Goal: Task Accomplishment & Management: Use online tool/utility

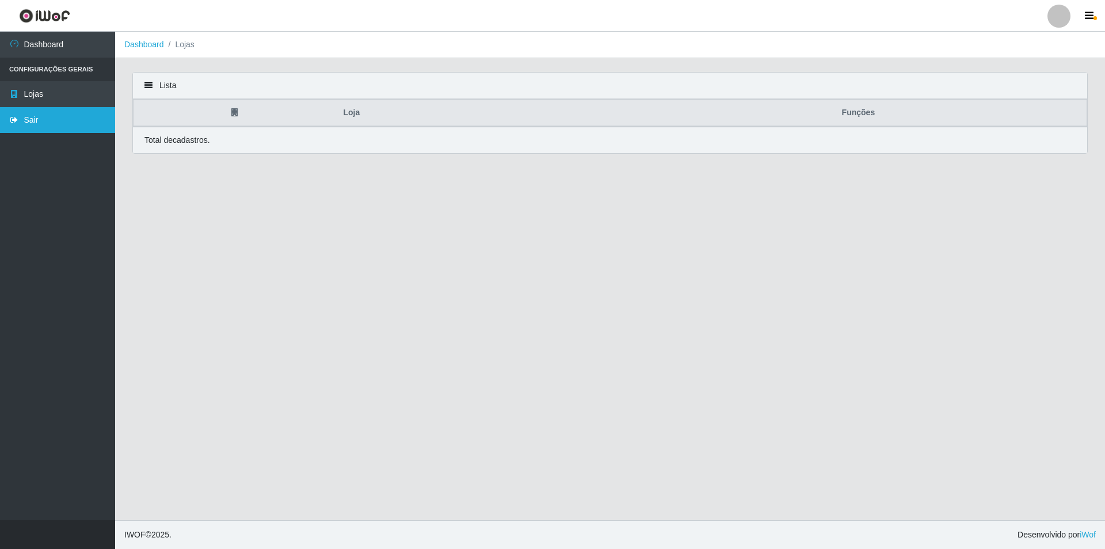
click at [25, 118] on link "Sair" at bounding box center [57, 120] width 115 height 26
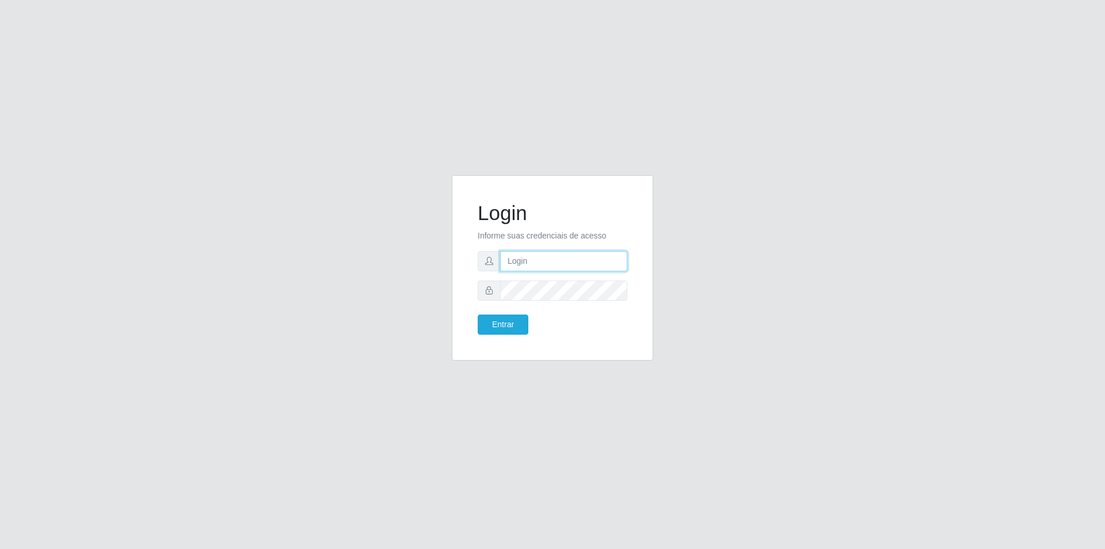
type input "[PERSON_NAME][EMAIL_ADDRESS][DOMAIN_NAME]"
click at [509, 329] on button "Entrar" at bounding box center [503, 324] width 51 height 20
click at [512, 319] on button "Entrar" at bounding box center [503, 324] width 51 height 20
click at [504, 317] on button "Entrar" at bounding box center [503, 324] width 51 height 20
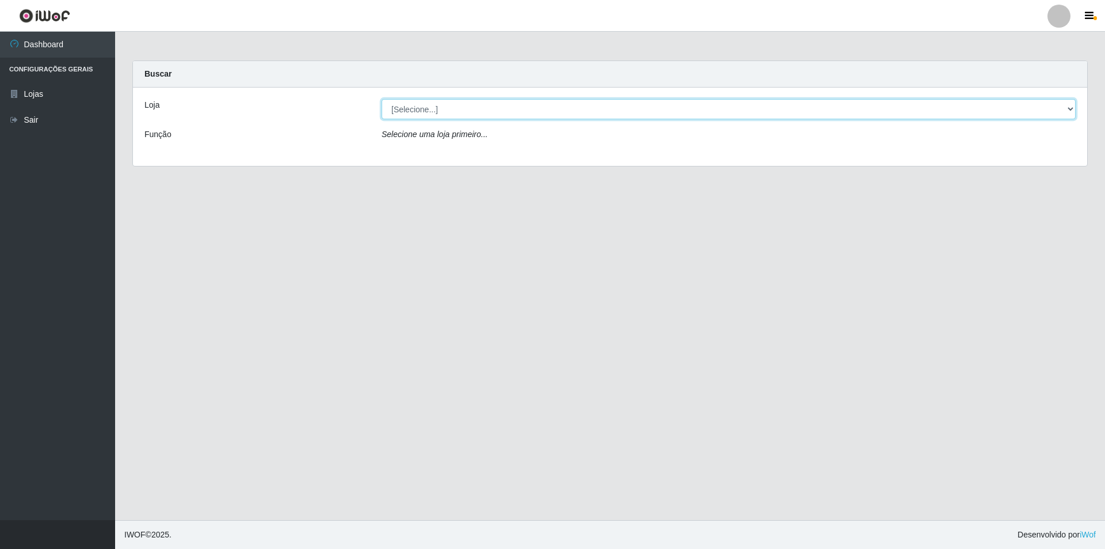
drag, startPoint x: 516, startPoint y: 106, endPoint x: 510, endPoint y: 111, distance: 7.7
click at [516, 106] on select "[Selecione...] Atacado Vem - [STREET_ADDRESS]" at bounding box center [729, 109] width 694 height 20
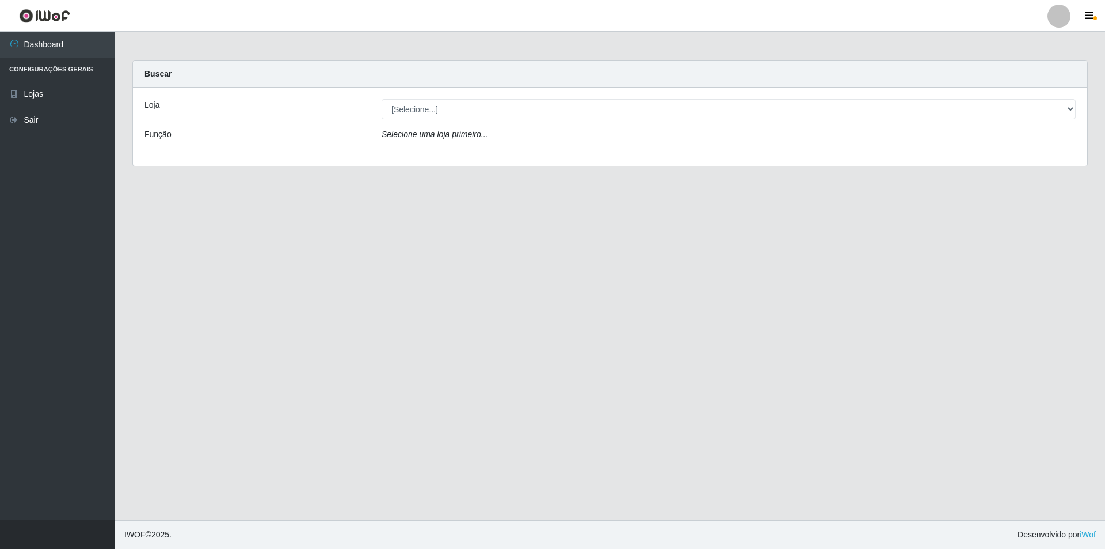
click at [490, 154] on div "Loja [Selecione...] Atacado Vem - Loja 47 Jardim Limoeiro Função Selecione uma …" at bounding box center [610, 126] width 954 height 78
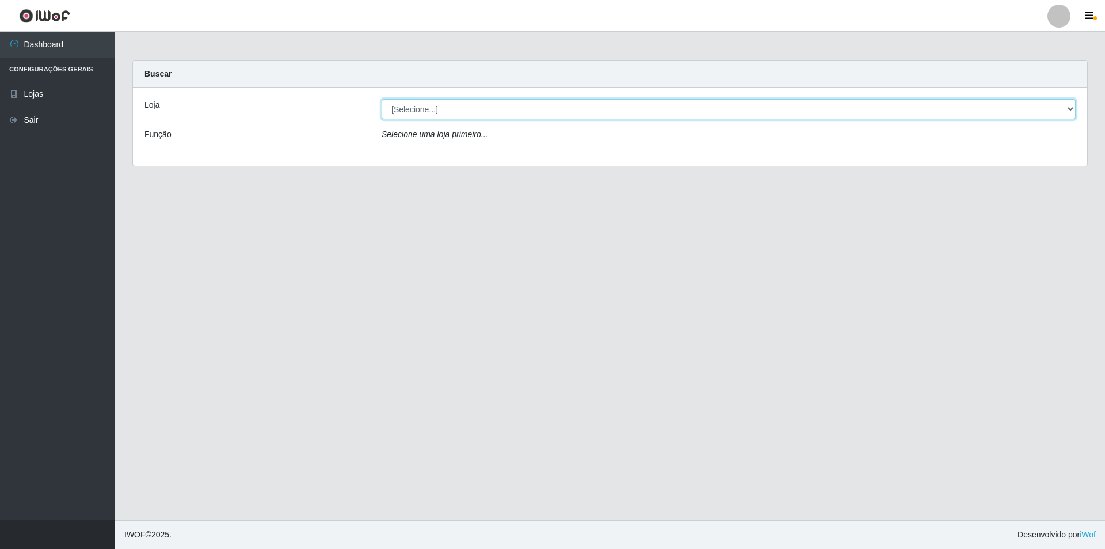
click at [491, 102] on select "[Selecione...] Atacado Vem - [STREET_ADDRESS]" at bounding box center [729, 109] width 694 height 20
select select "461"
click at [382, 99] on select "[Selecione...] Atacado Vem - [STREET_ADDRESS]" at bounding box center [729, 109] width 694 height 20
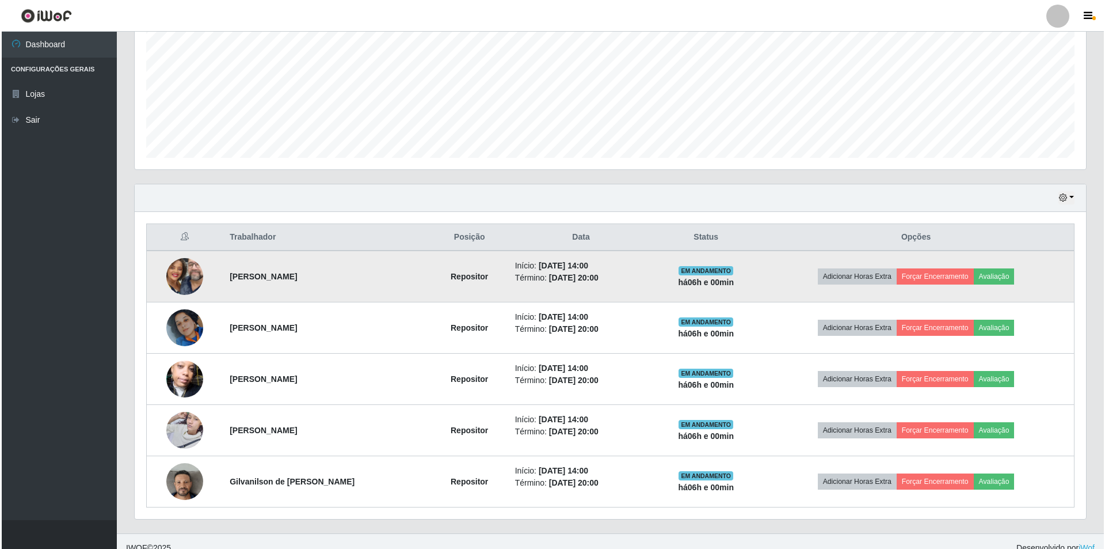
scroll to position [267, 0]
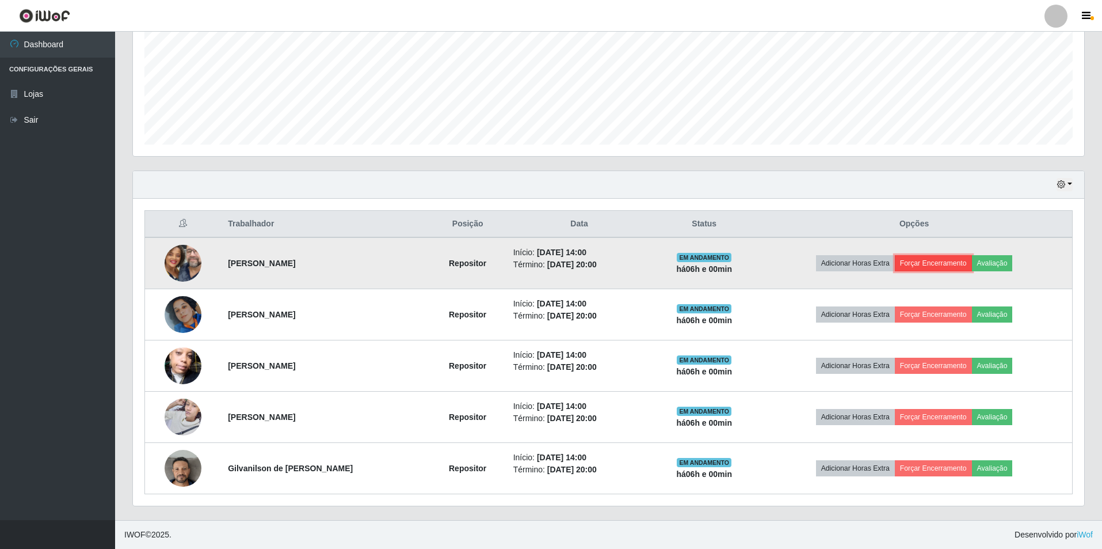
click at [930, 266] on button "Forçar Encerramento" at bounding box center [933, 263] width 77 height 16
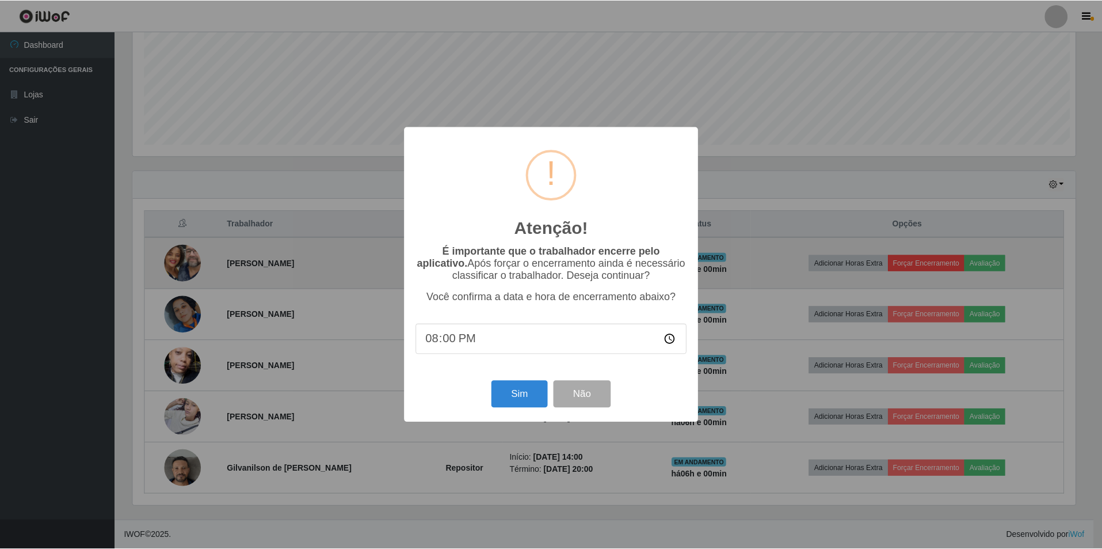
scroll to position [239, 946]
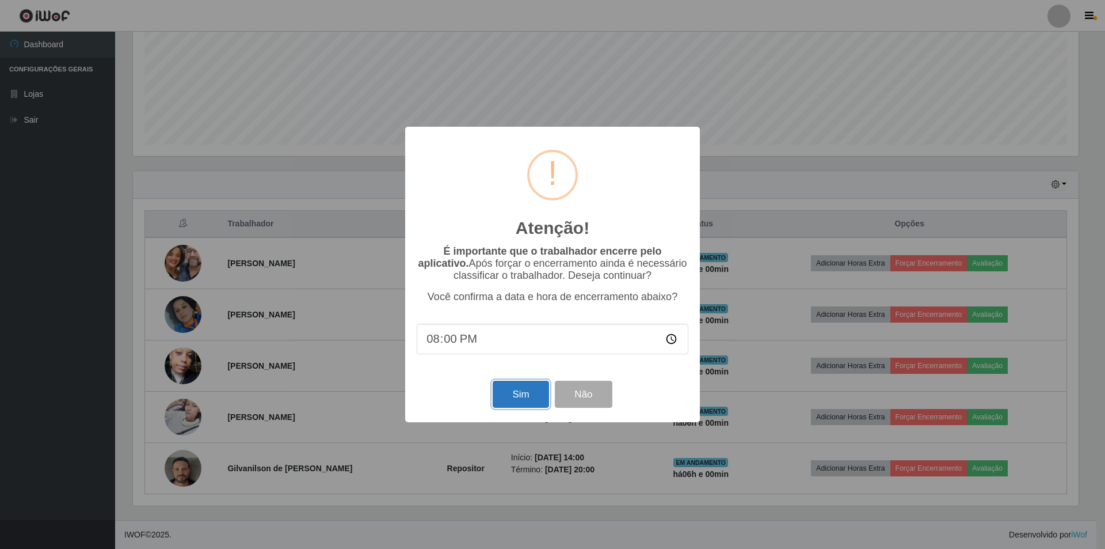
click at [526, 395] on button "Sim" at bounding box center [521, 393] width 56 height 27
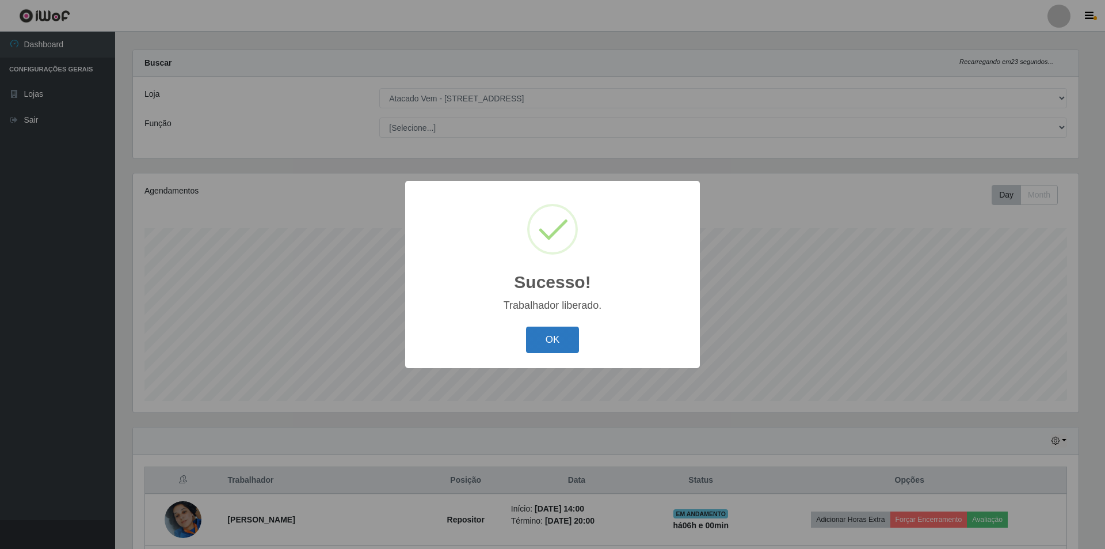
click at [573, 330] on button "OK" at bounding box center [553, 339] width 54 height 27
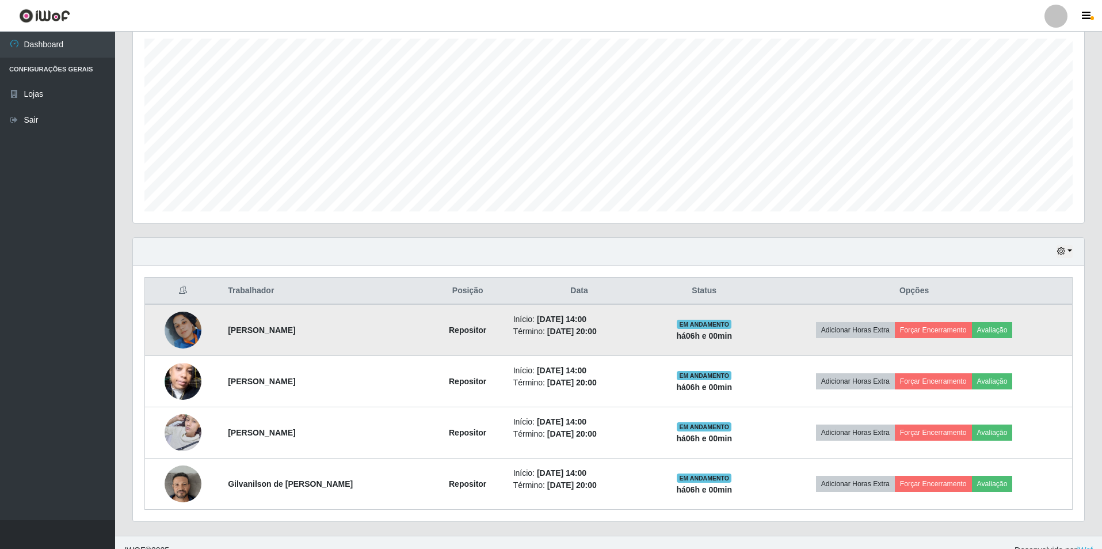
scroll to position [216, 0]
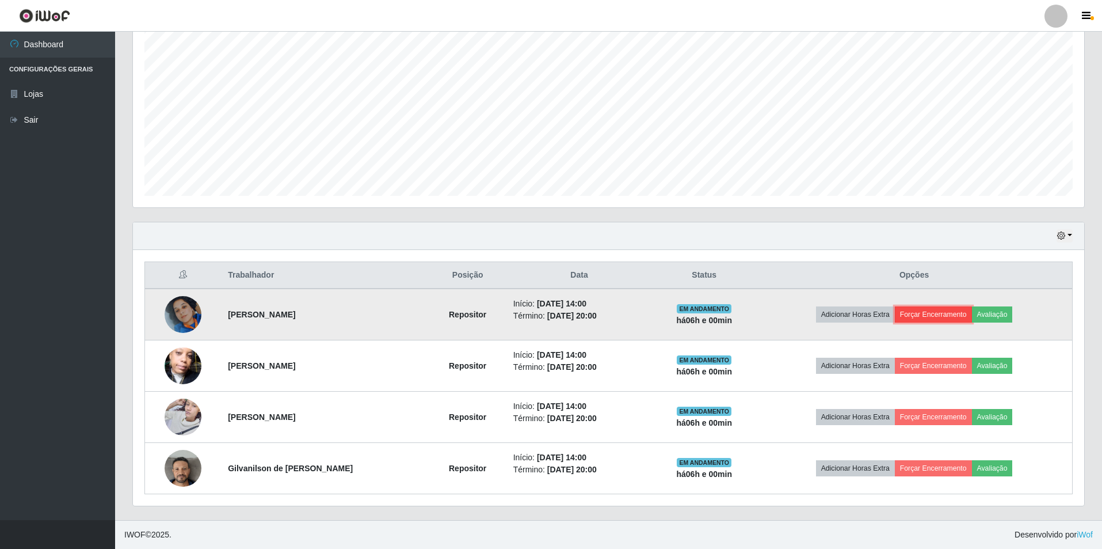
click at [930, 316] on button "Forçar Encerramento" at bounding box center [933, 314] width 77 height 16
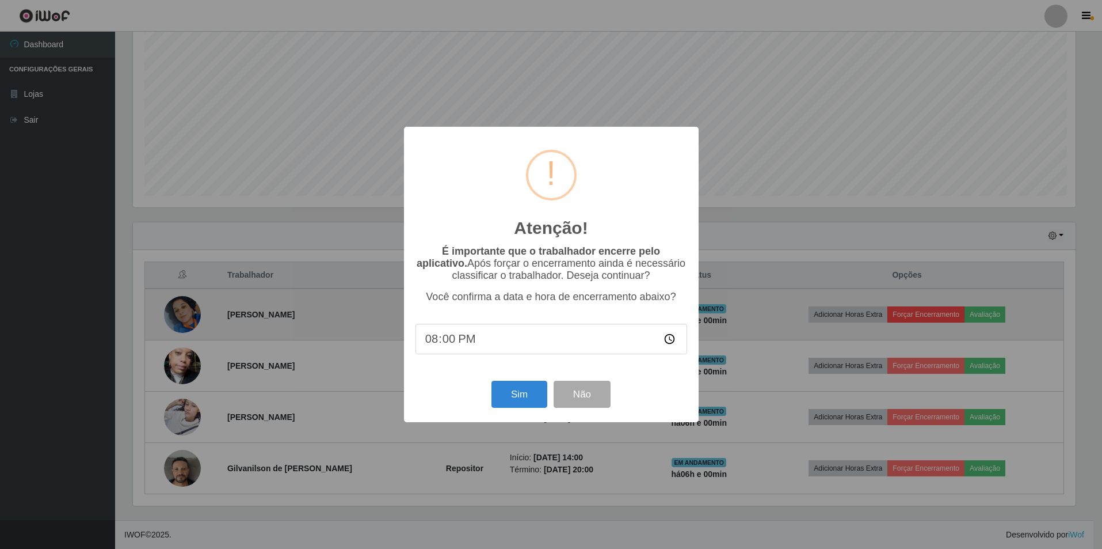
scroll to position [239, 946]
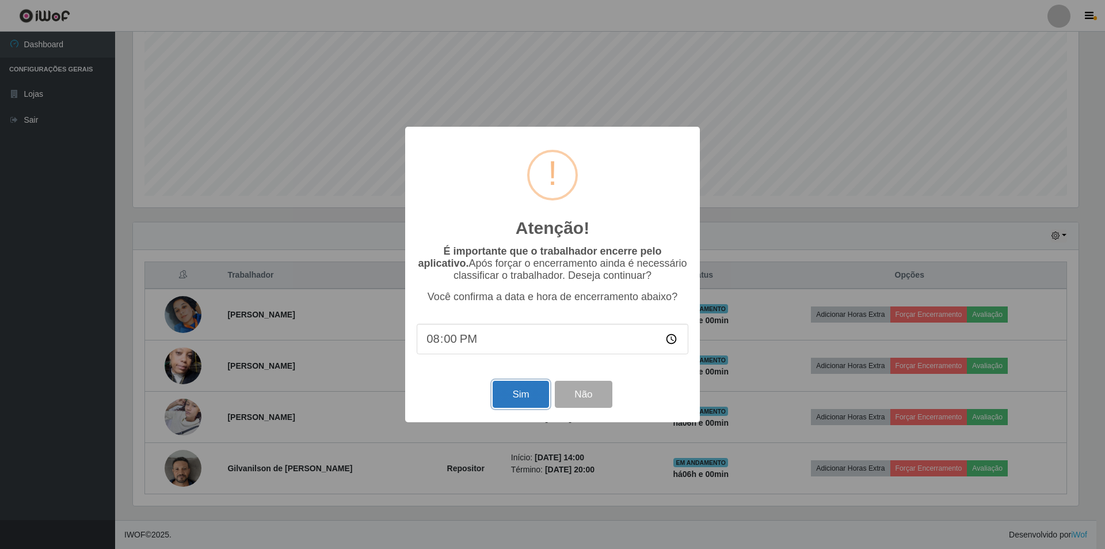
click at [521, 389] on button "Sim" at bounding box center [521, 393] width 56 height 27
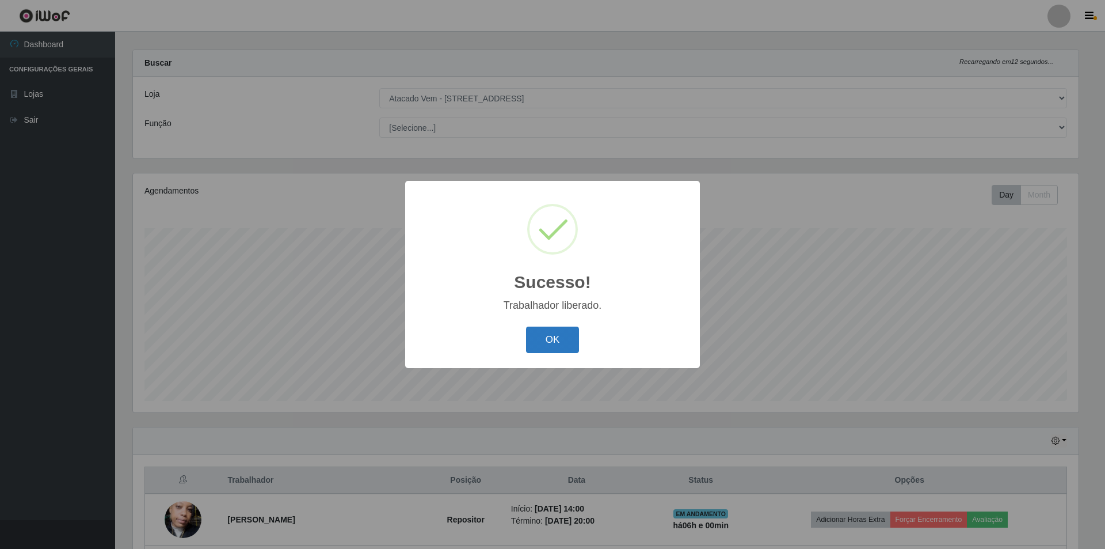
click at [552, 342] on button "OK" at bounding box center [553, 339] width 54 height 27
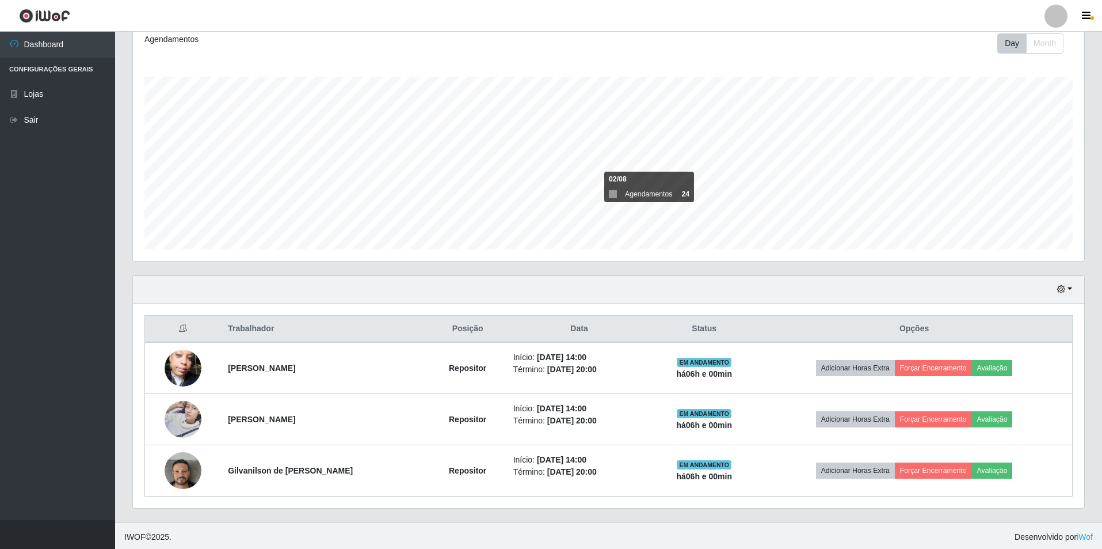
scroll to position [165, 0]
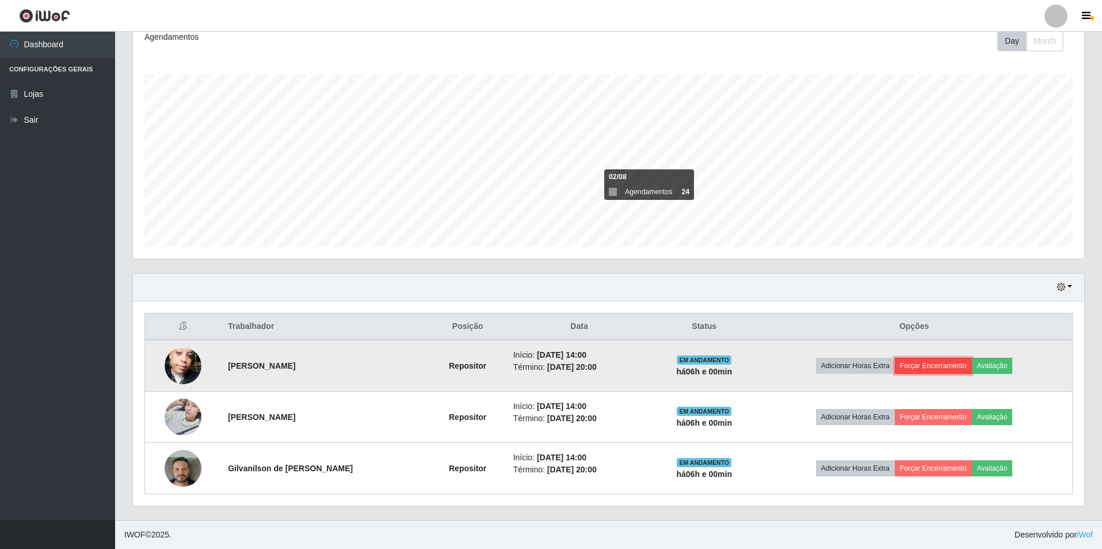
click at [931, 363] on button "Forçar Encerramento" at bounding box center [933, 365] width 77 height 16
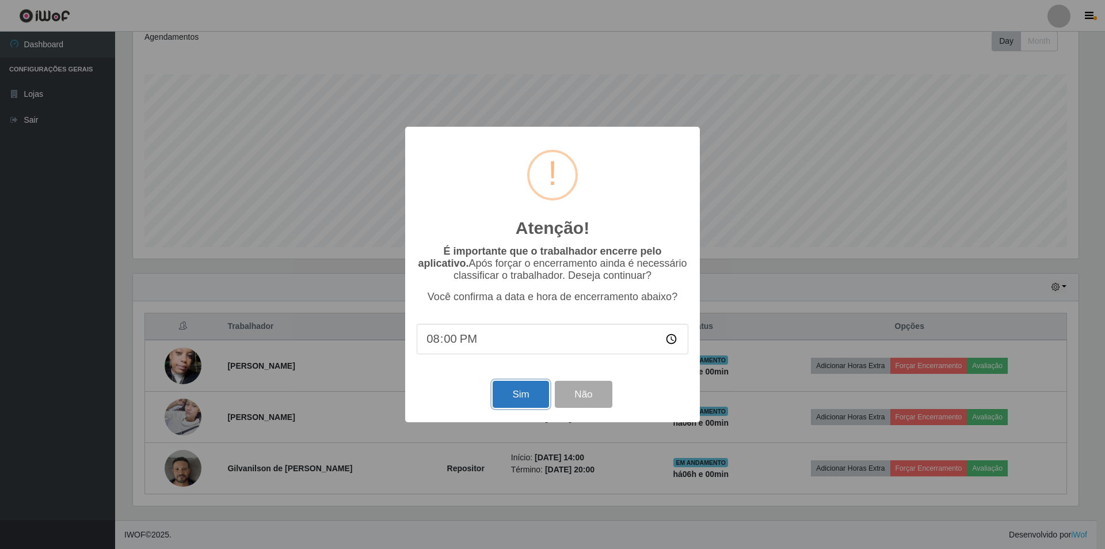
click at [530, 399] on button "Sim" at bounding box center [521, 393] width 56 height 27
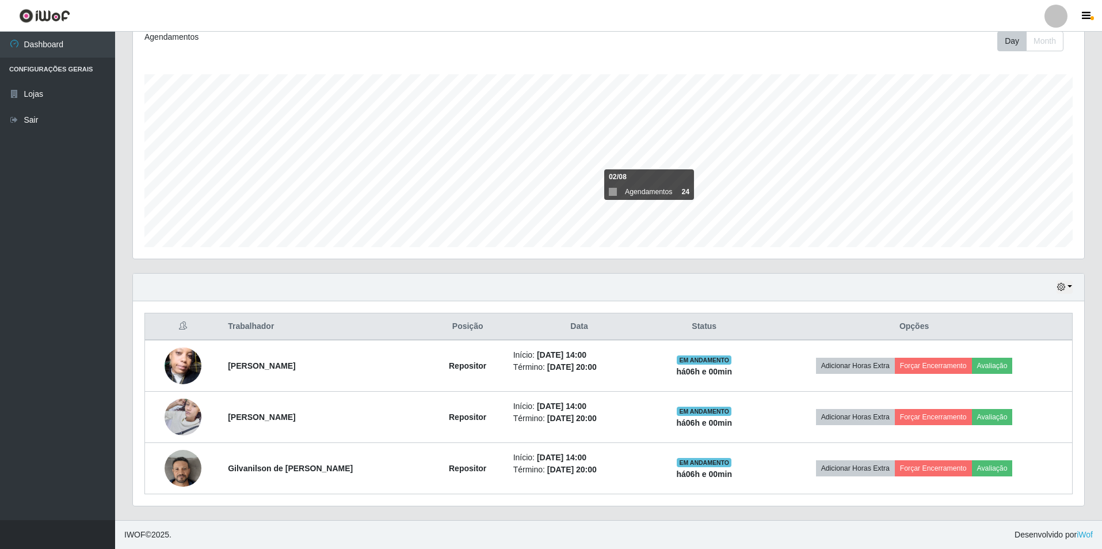
scroll to position [0, 0]
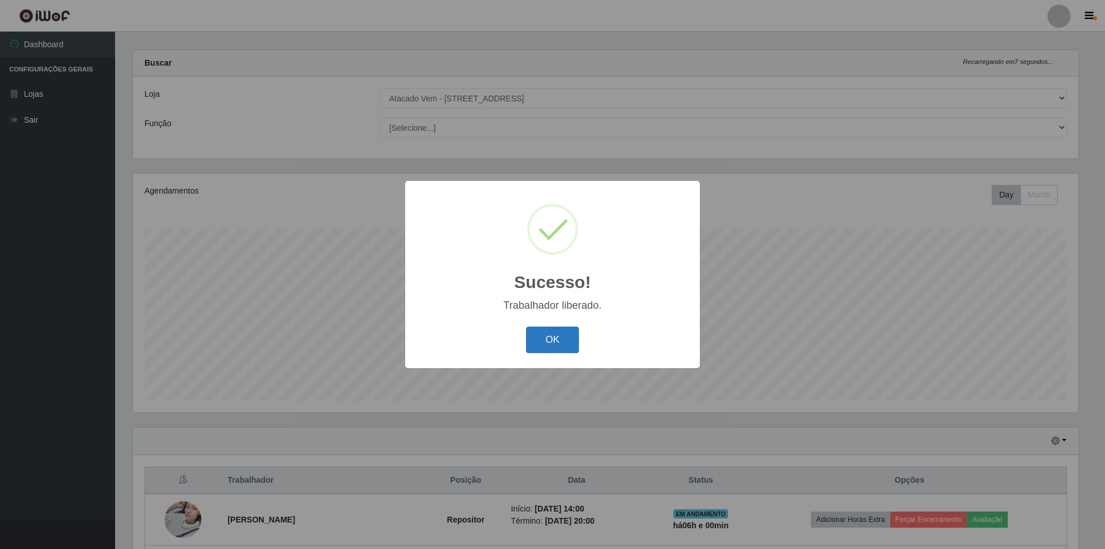
click at [557, 345] on button "OK" at bounding box center [553, 339] width 54 height 27
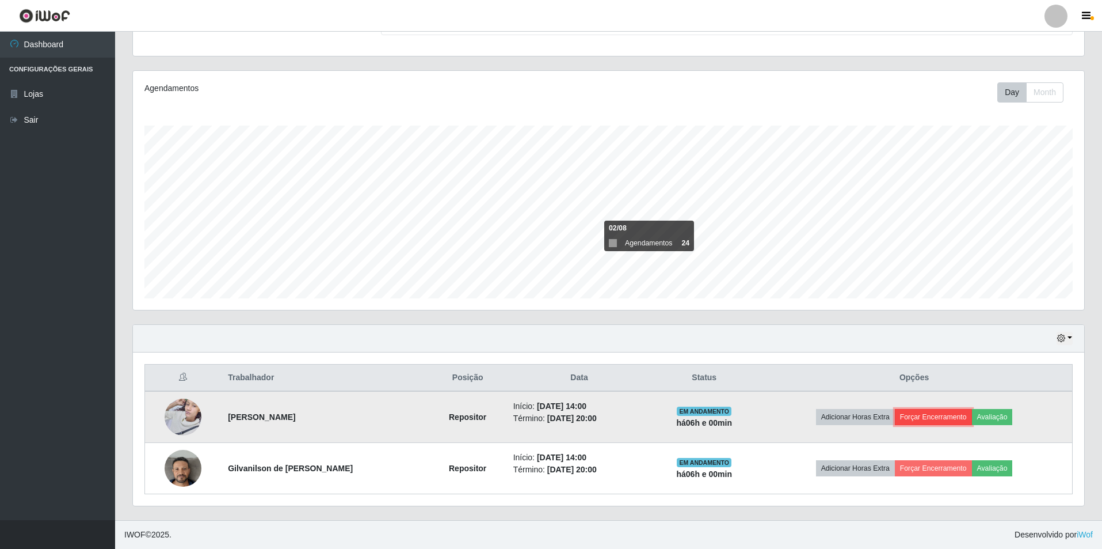
click at [937, 414] on button "Forçar Encerramento" at bounding box center [933, 417] width 77 height 16
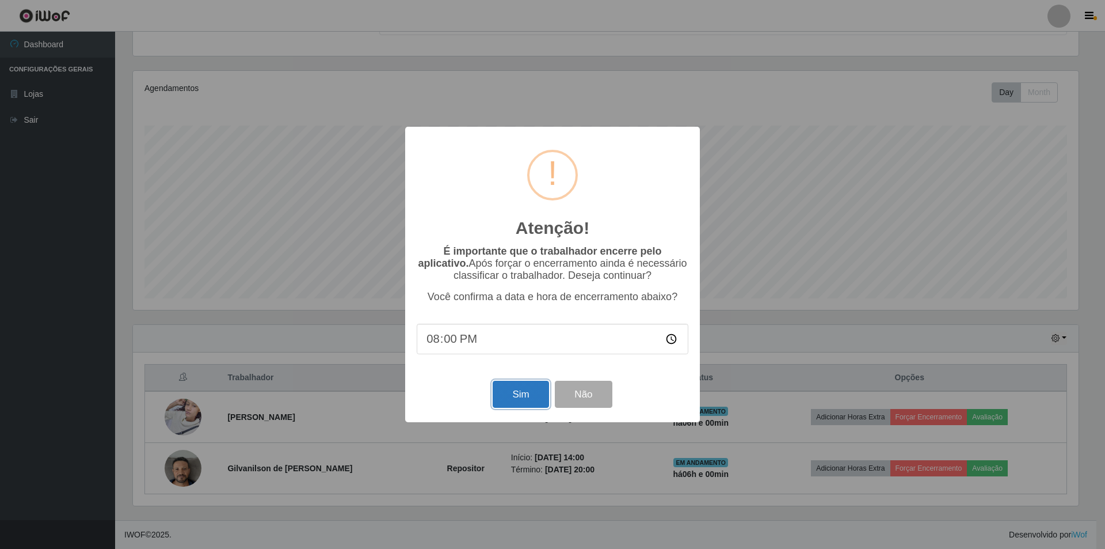
click at [507, 385] on button "Sim" at bounding box center [521, 393] width 56 height 27
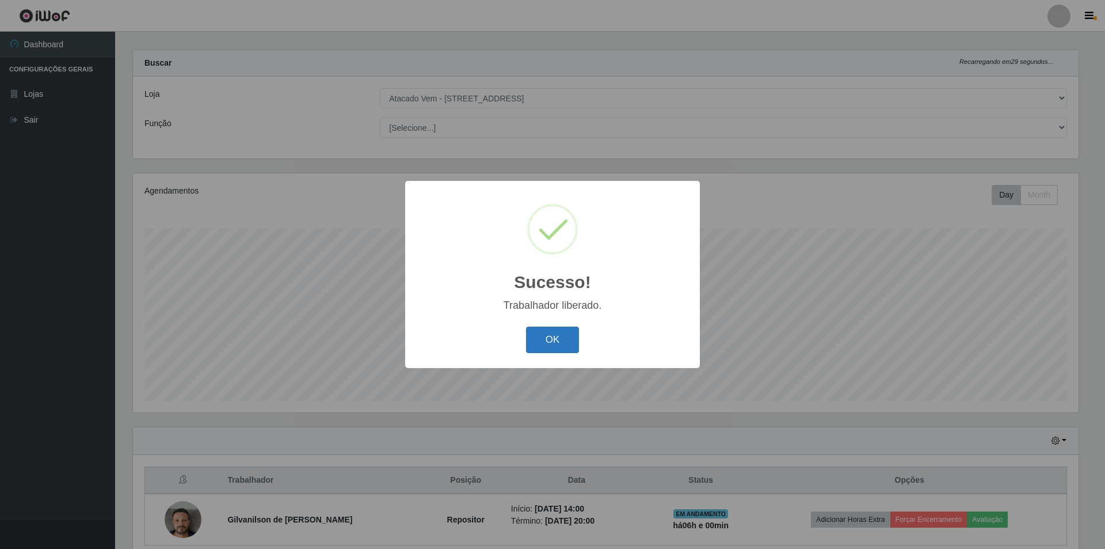
click at [543, 337] on button "OK" at bounding box center [553, 339] width 54 height 27
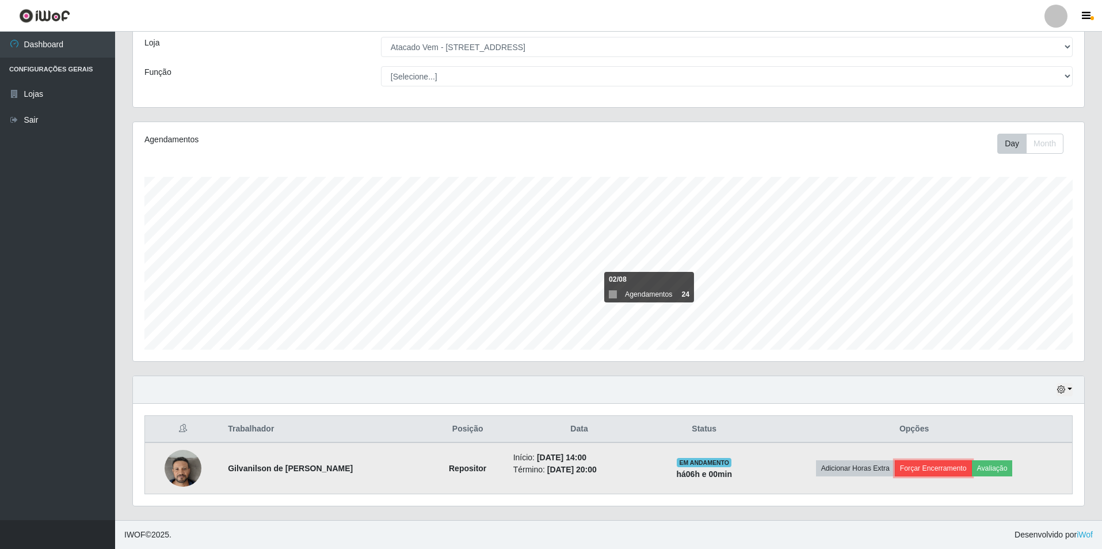
click at [931, 470] on button "Forçar Encerramento" at bounding box center [933, 468] width 77 height 16
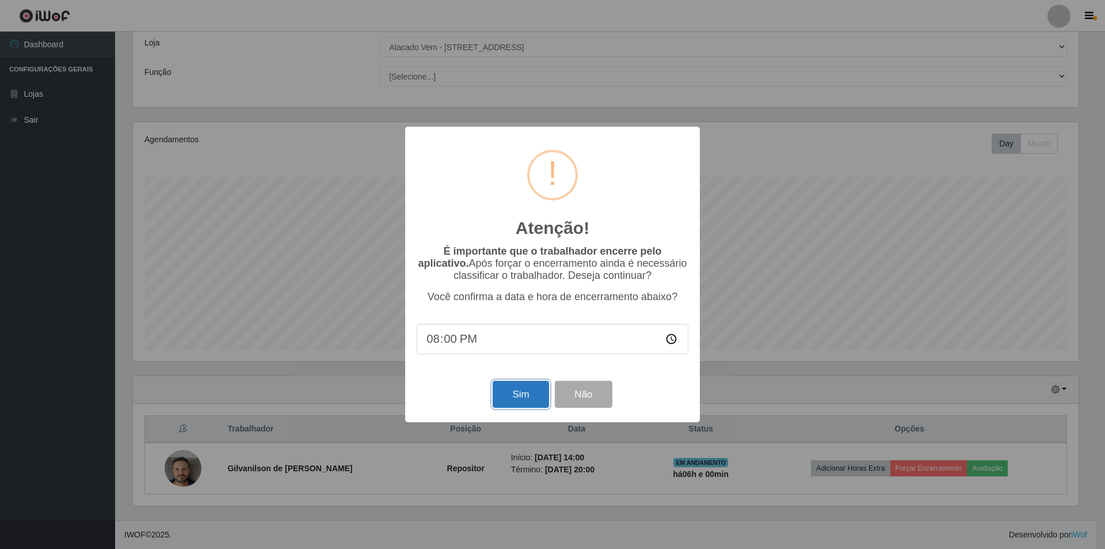
click at [514, 395] on button "Sim" at bounding box center [521, 393] width 56 height 27
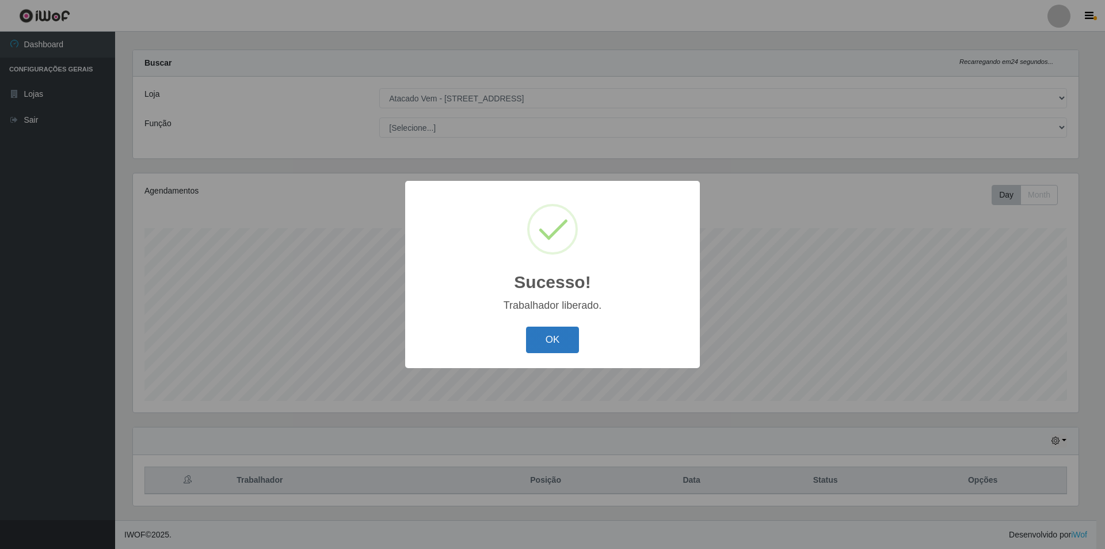
click at [553, 336] on button "OK" at bounding box center [553, 339] width 54 height 27
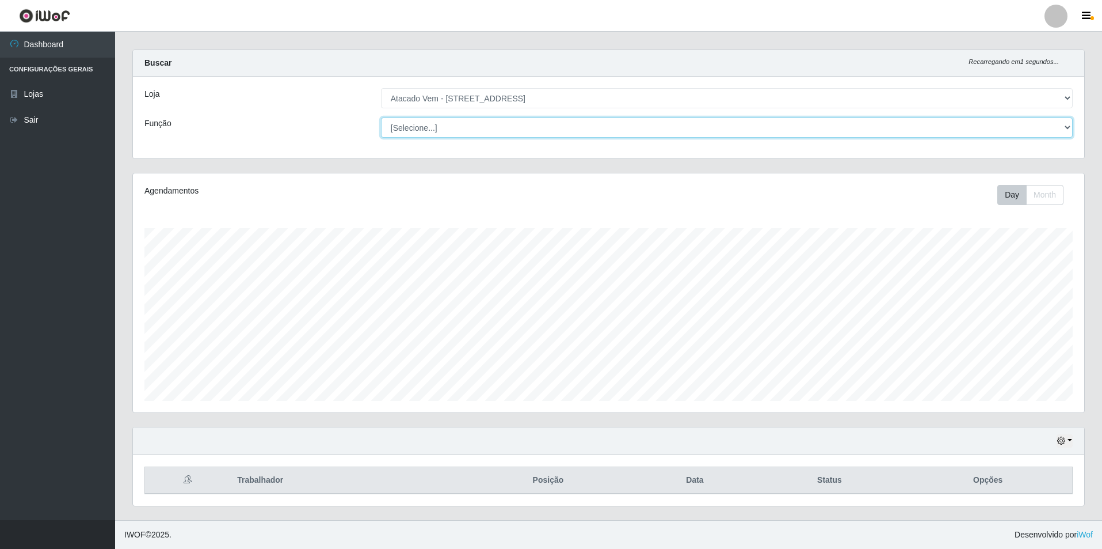
click at [422, 133] on select "[Selecione...] Carregador e Descarregador de Caminhão Carregador e Descarregado…" at bounding box center [727, 127] width 692 height 20
click at [325, 113] on div "Loja [Selecione...] Atacado Vem - Loja 47 Jardim Limoeiro Função [Selecione...]…" at bounding box center [608, 118] width 951 height 82
click at [536, 121] on select "[Selecione...] Carregador e Descarregador de Caminhão Carregador e Descarregado…" at bounding box center [727, 127] width 692 height 20
drag, startPoint x: 149, startPoint y: 133, endPoint x: 189, endPoint y: 127, distance: 40.8
click at [153, 131] on div "Função" at bounding box center [254, 127] width 237 height 20
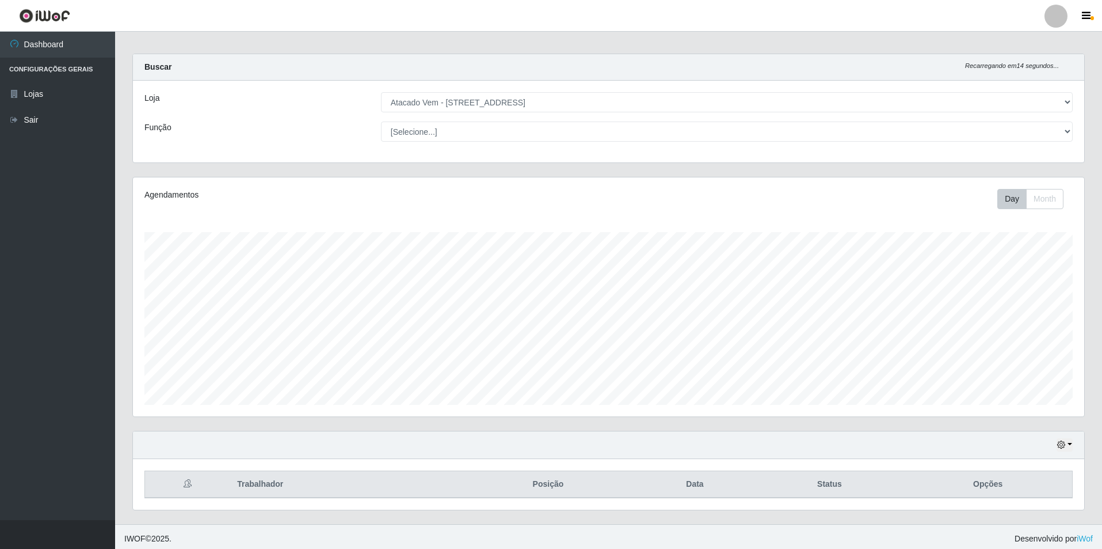
scroll to position [11, 0]
